Goal: Task Accomplishment & Management: Use online tool/utility

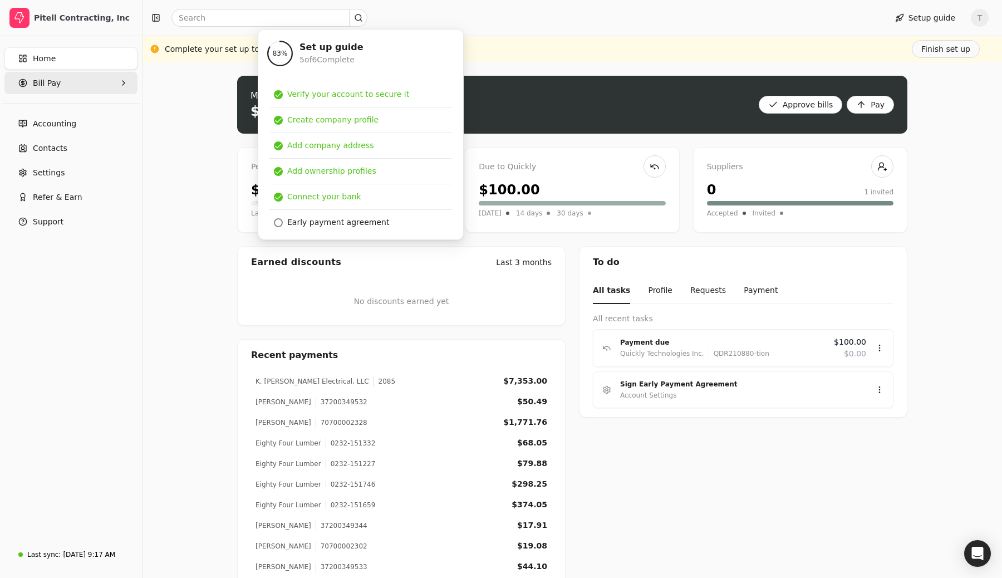
click at [50, 82] on span "Bill Pay" at bounding box center [47, 83] width 28 height 12
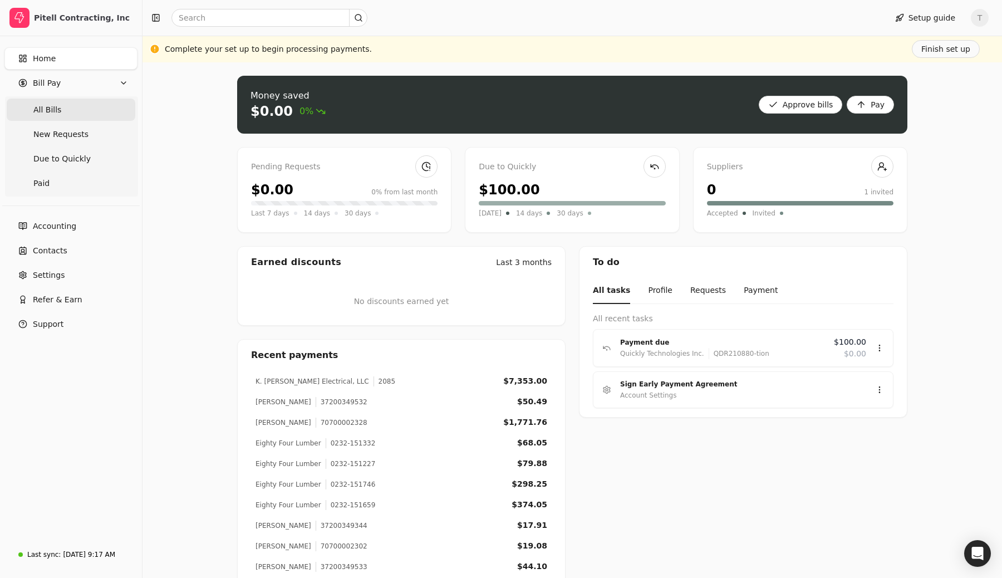
click at [52, 105] on span "All Bills" at bounding box center [47, 110] width 28 height 12
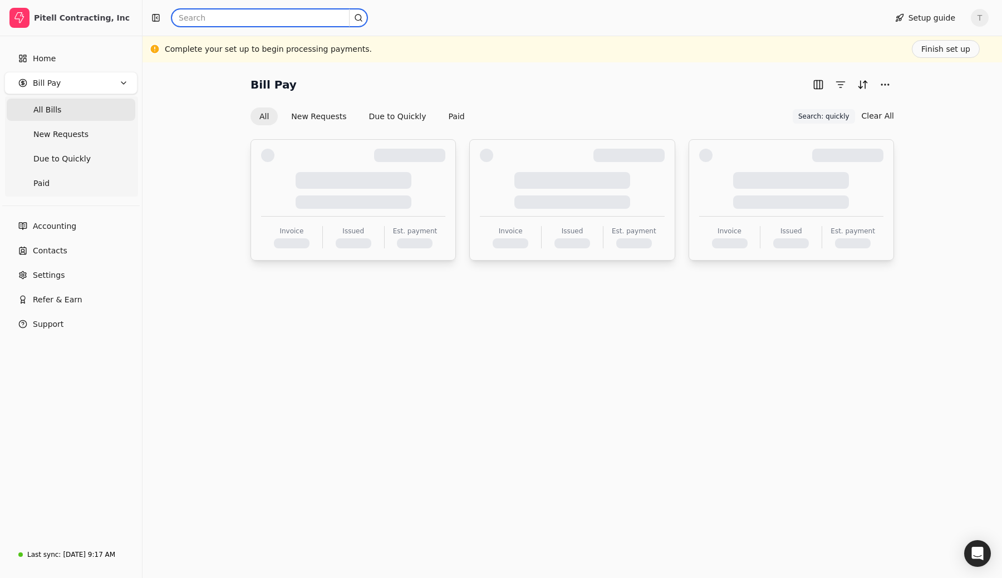
click at [287, 12] on input "text" at bounding box center [269, 18] width 196 height 18
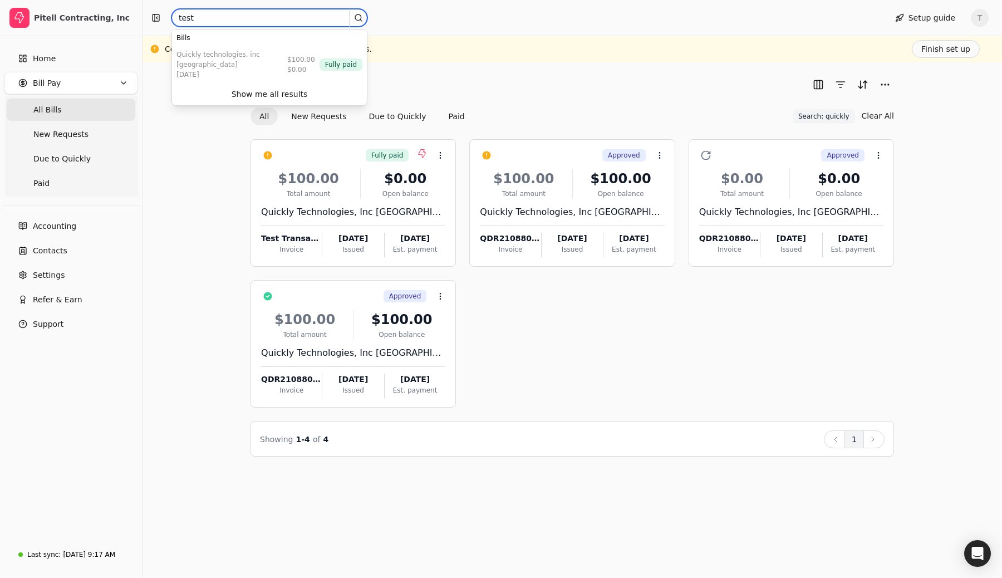
type input "test"
click at [204, 249] on div "Bill Pay All New Requests Due to Quickly Paid Search: quickly Search: quickly C…" at bounding box center [572, 266] width 833 height 381
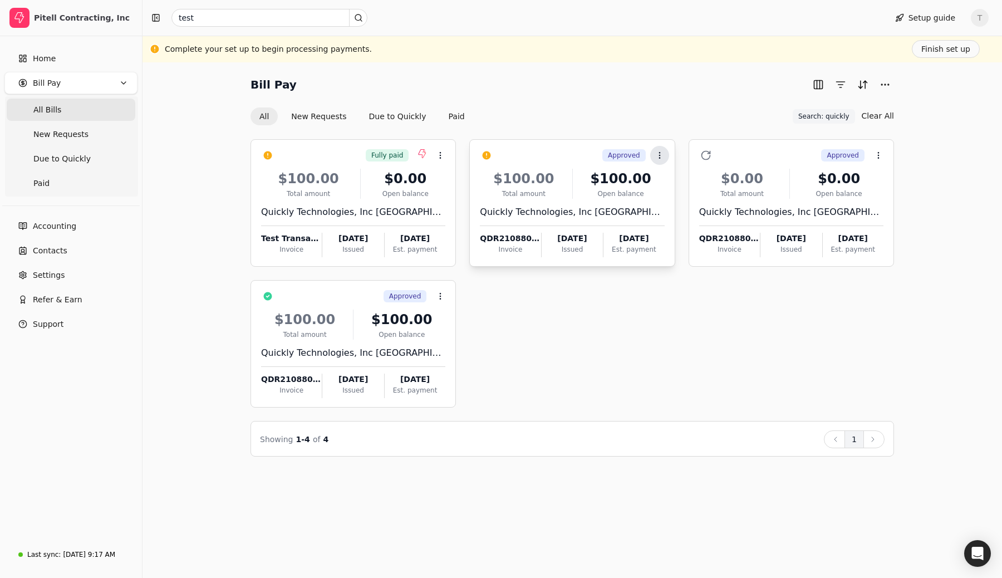
click at [500, 155] on icon at bounding box center [659, 155] width 9 height 9
click at [667, 157] on button "Context Menu Button" at bounding box center [659, 155] width 19 height 19
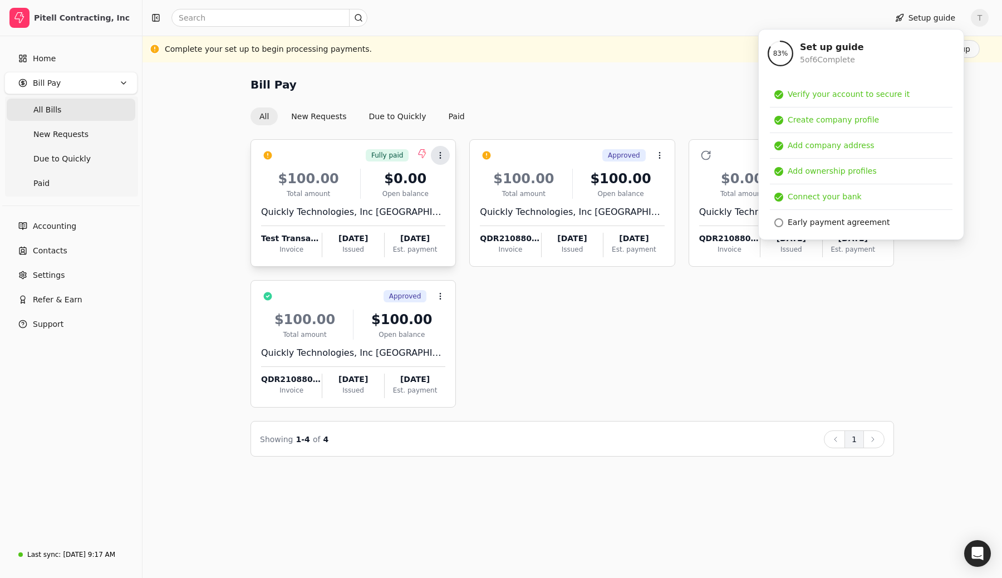
click at [440, 156] on icon at bounding box center [440, 155] width 9 height 9
click at [552, 56] on div "Complete your set up to begin processing payments. Finish set up" at bounding box center [572, 49] width 815 height 18
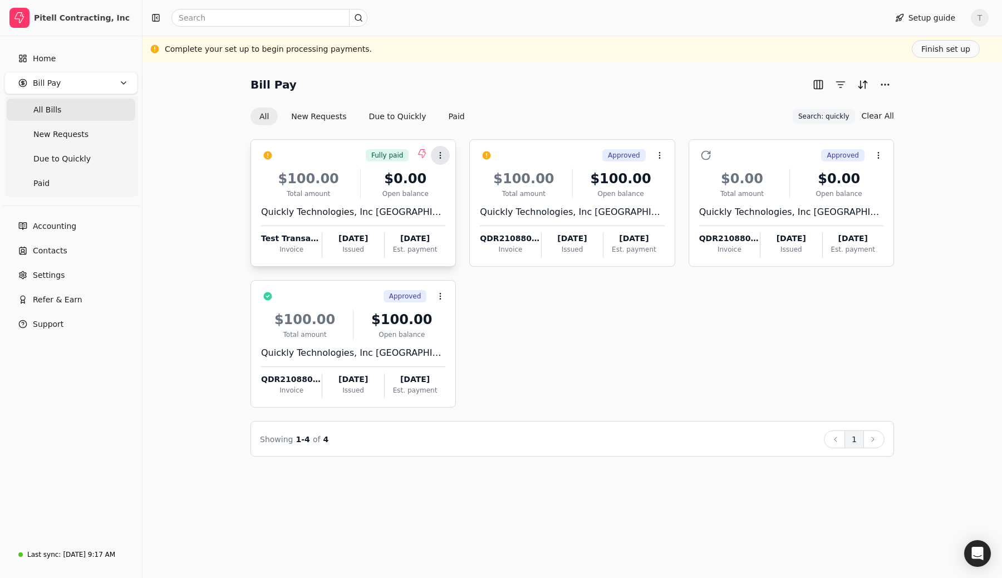
click at [441, 160] on button "Context Menu Button" at bounding box center [440, 155] width 19 height 19
click at [445, 128] on div "Fully paid Context Menu Button $100.00 Total amount $0.00 Open balance Quickly …" at bounding box center [571, 291] width 643 height 331
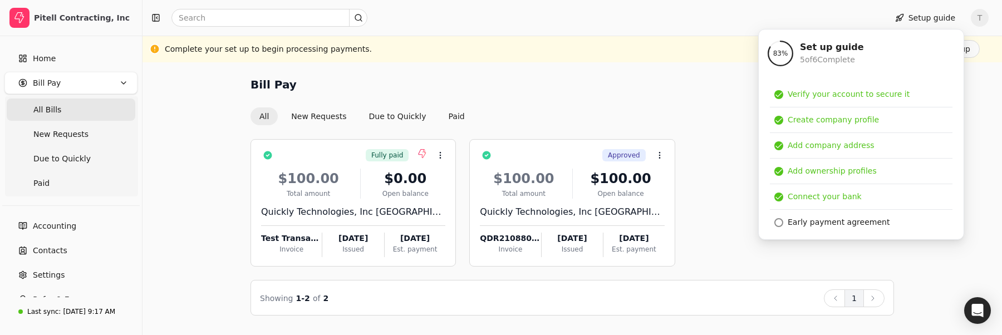
click at [656, 110] on div "All New Requests Due to Quickly Paid Search: quickly Search: quickly Clear All" at bounding box center [571, 116] width 643 height 19
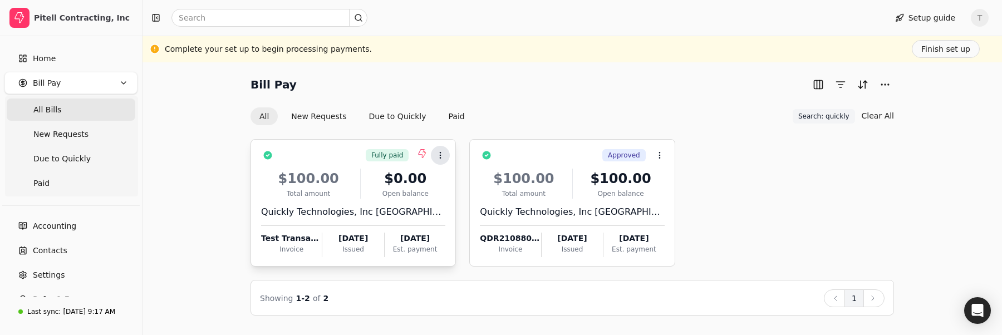
click at [441, 157] on icon at bounding box center [440, 155] width 9 height 9
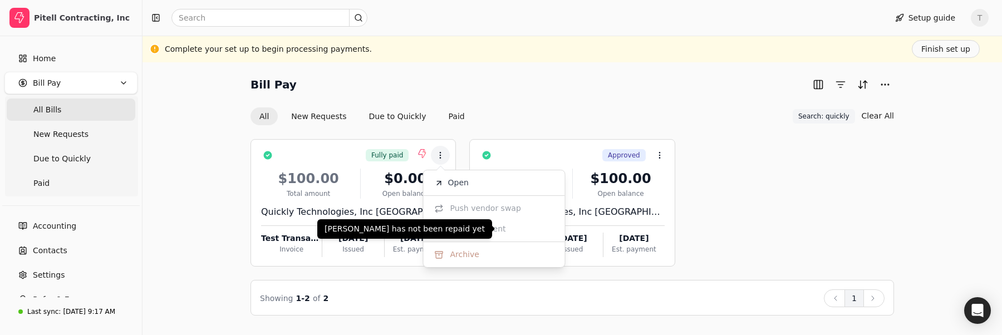
click at [451, 233] on span "Push payment" at bounding box center [478, 229] width 56 height 12
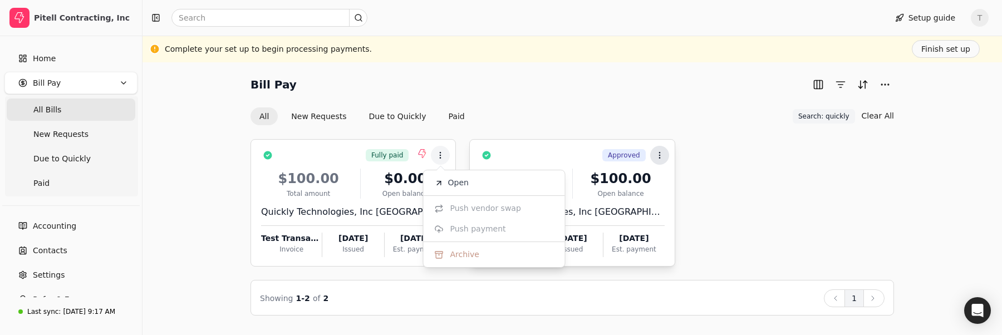
click at [658, 156] on icon at bounding box center [659, 155] width 9 height 9
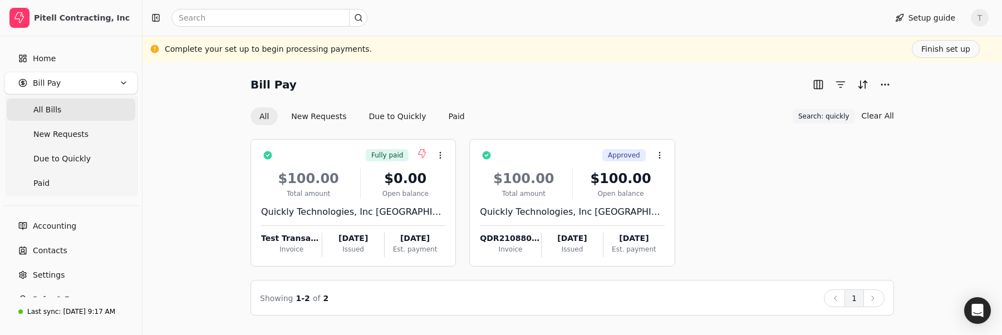
click at [690, 109] on div "All New Requests Due to Quickly Paid Search: quickly Search: quickly Clear All" at bounding box center [571, 116] width 643 height 19
click at [564, 211] on div "Quickly Technologies, Inc [GEOGRAPHIC_DATA]" at bounding box center [572, 211] width 184 height 13
click at [433, 68] on div "Bill Pay All New Requests Due to Quickly Paid Search: quickly Search: quickly C…" at bounding box center [571, 198] width 859 height 273
